Goal: Information Seeking & Learning: Learn about a topic

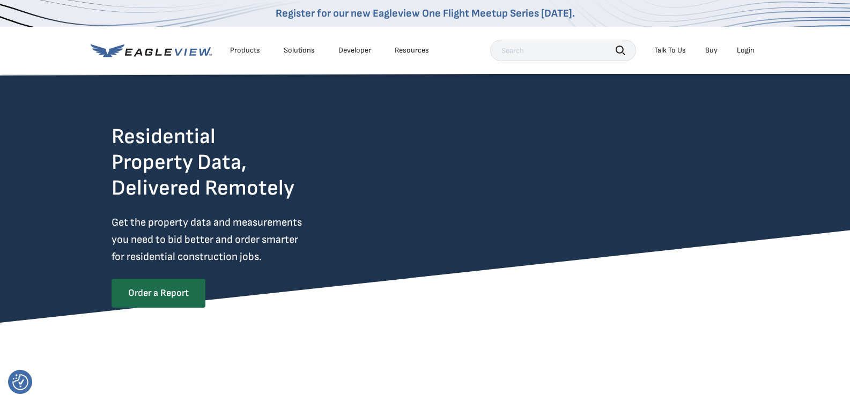
click at [254, 49] on div "Products" at bounding box center [245, 51] width 30 height 10
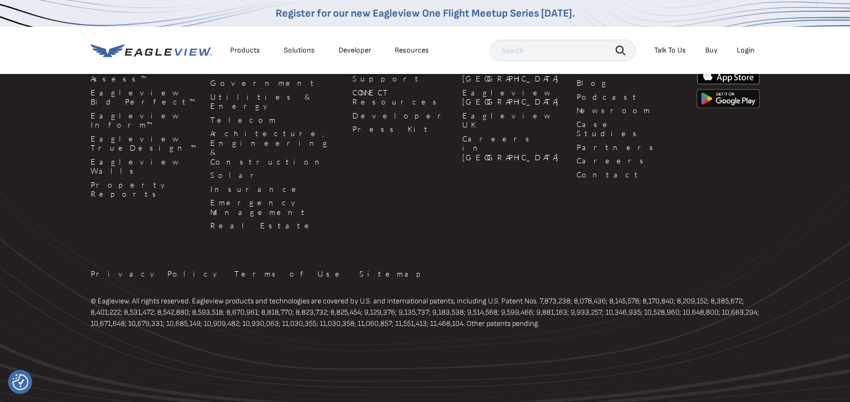
scroll to position [3115, 0]
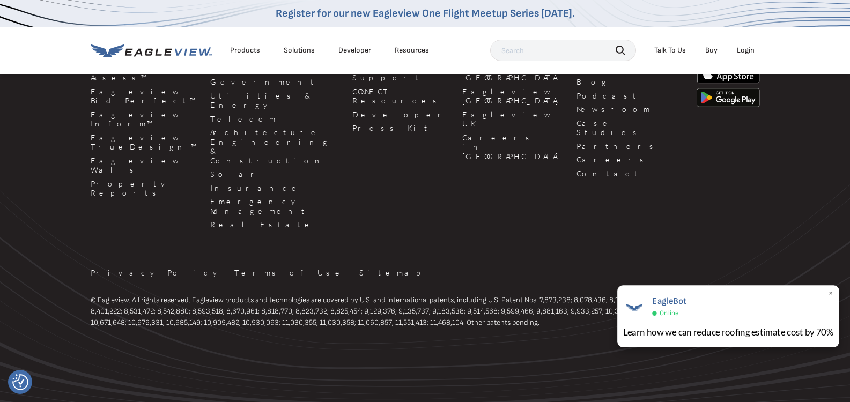
click at [825, 293] on div "EagleBot Online Learn how we can reduce roofing estimate cost by 70% ×" at bounding box center [728, 316] width 222 height 62
